Goal: Transaction & Acquisition: Book appointment/travel/reservation

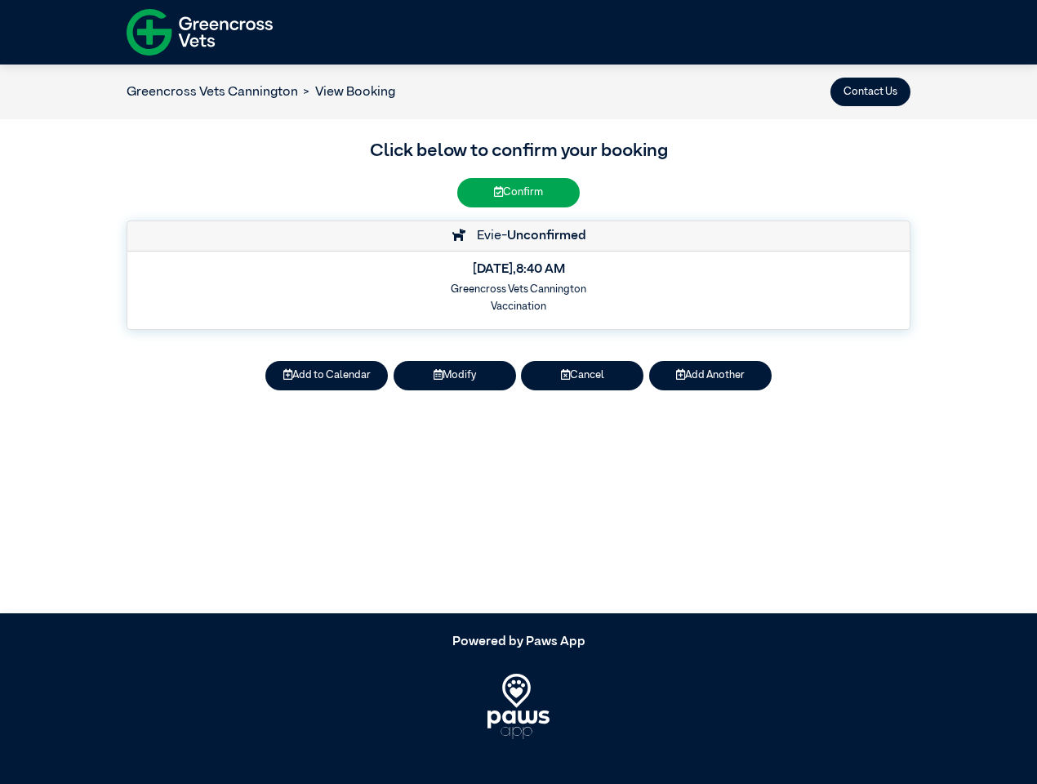
click at [871, 91] on button "Contact Us" at bounding box center [871, 92] width 80 height 29
click at [327, 376] on button "Add to Calendar" at bounding box center [326, 375] width 123 height 29
click at [455, 376] on button "Modify" at bounding box center [455, 375] width 123 height 29
click at [582, 376] on button "Cancel" at bounding box center [582, 375] width 123 height 29
click at [711, 376] on button "Add Another" at bounding box center [710, 375] width 123 height 29
